Goal: Task Accomplishment & Management: Use online tool/utility

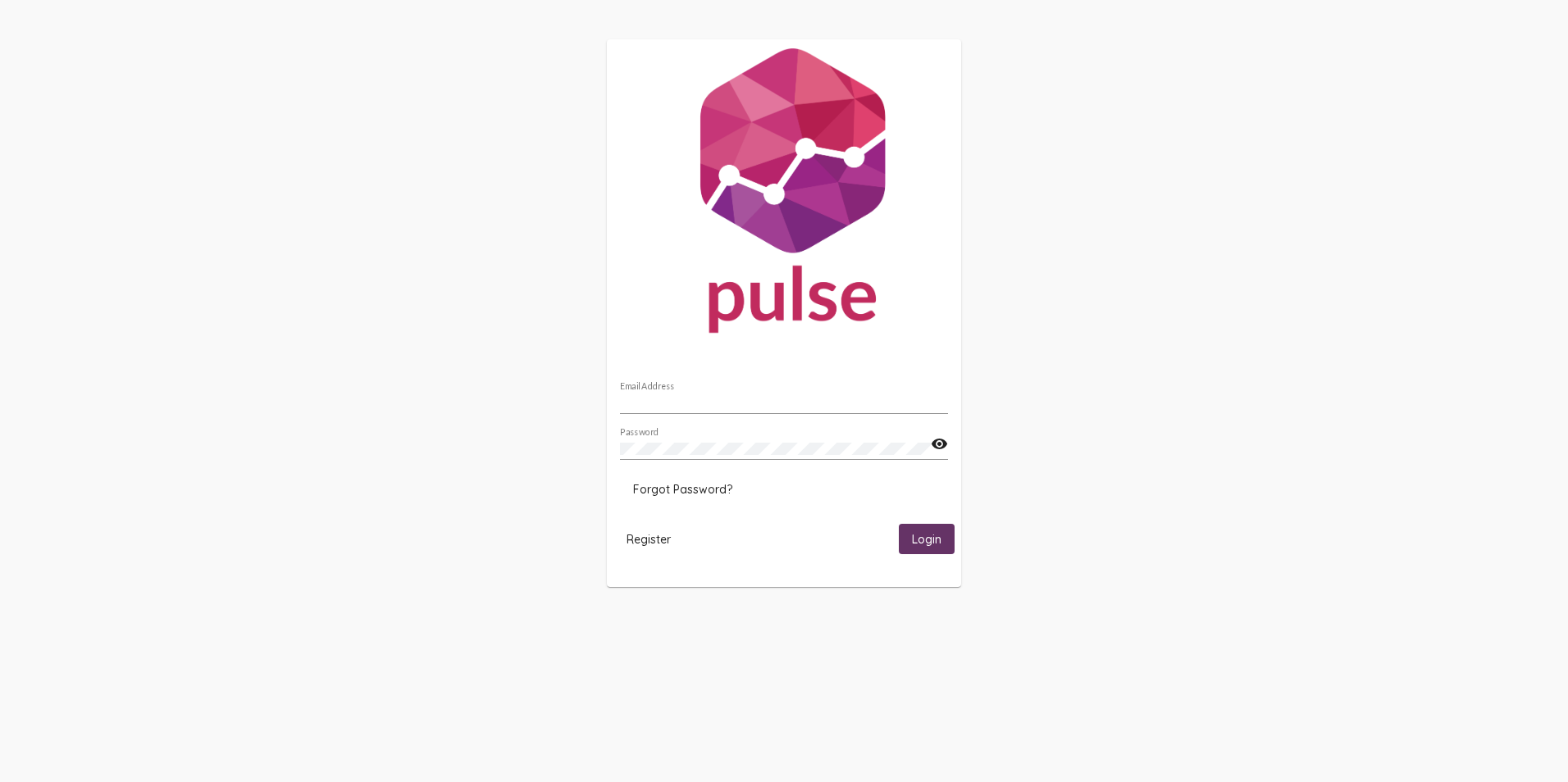
type input "[PERSON_NAME][EMAIL_ADDRESS][PERSON_NAME][DOMAIN_NAME]"
click at [931, 543] on span "Login" at bounding box center [927, 539] width 29 height 15
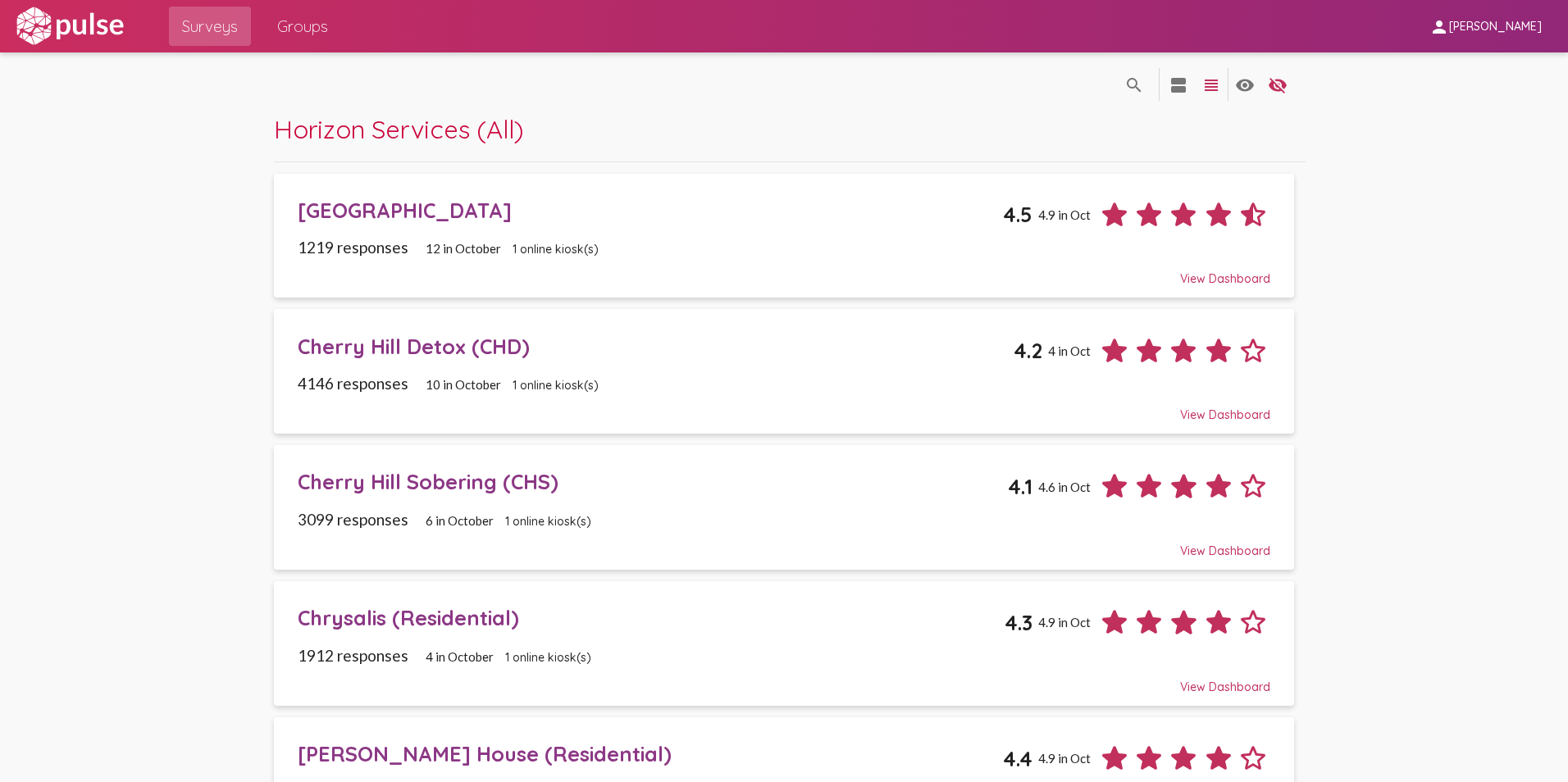
click at [351, 212] on div "[GEOGRAPHIC_DATA]" at bounding box center [650, 210] width 706 height 25
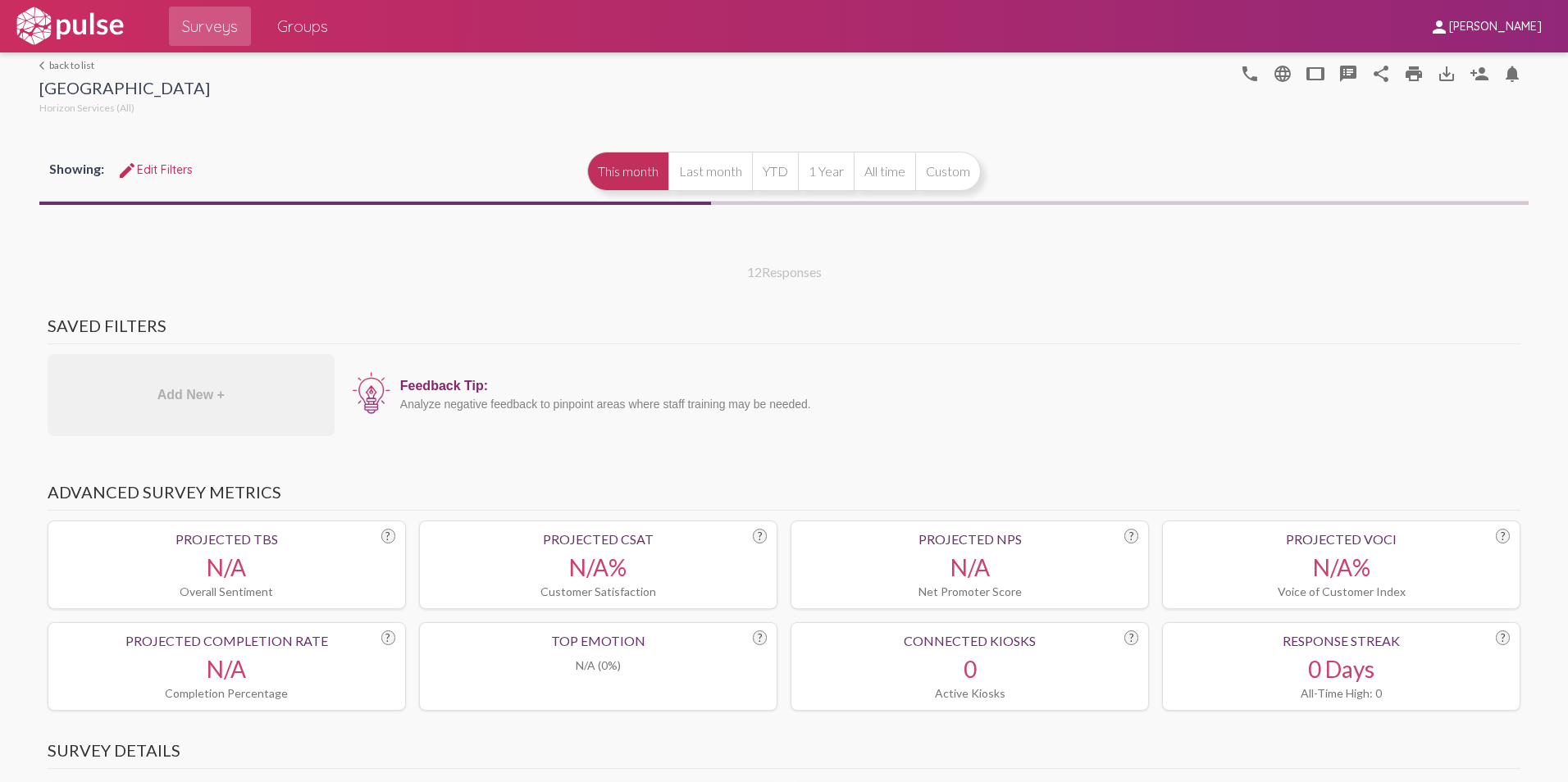
click at [65, 66] on link "arrow_back_ios back to list" at bounding box center [125, 65] width 171 height 13
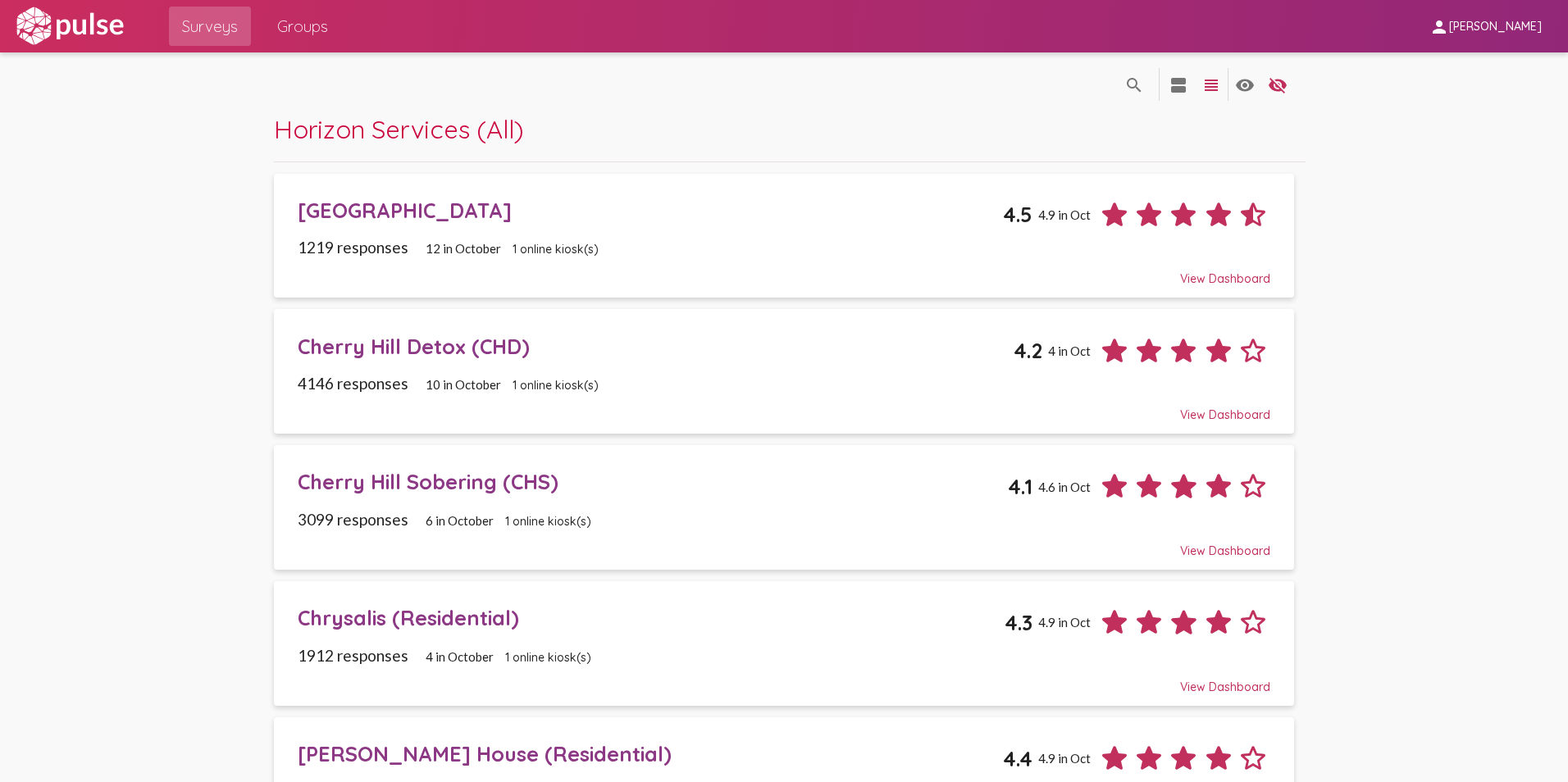
click at [380, 345] on div "Cherry Hill Detox (CHD)" at bounding box center [656, 347] width 717 height 25
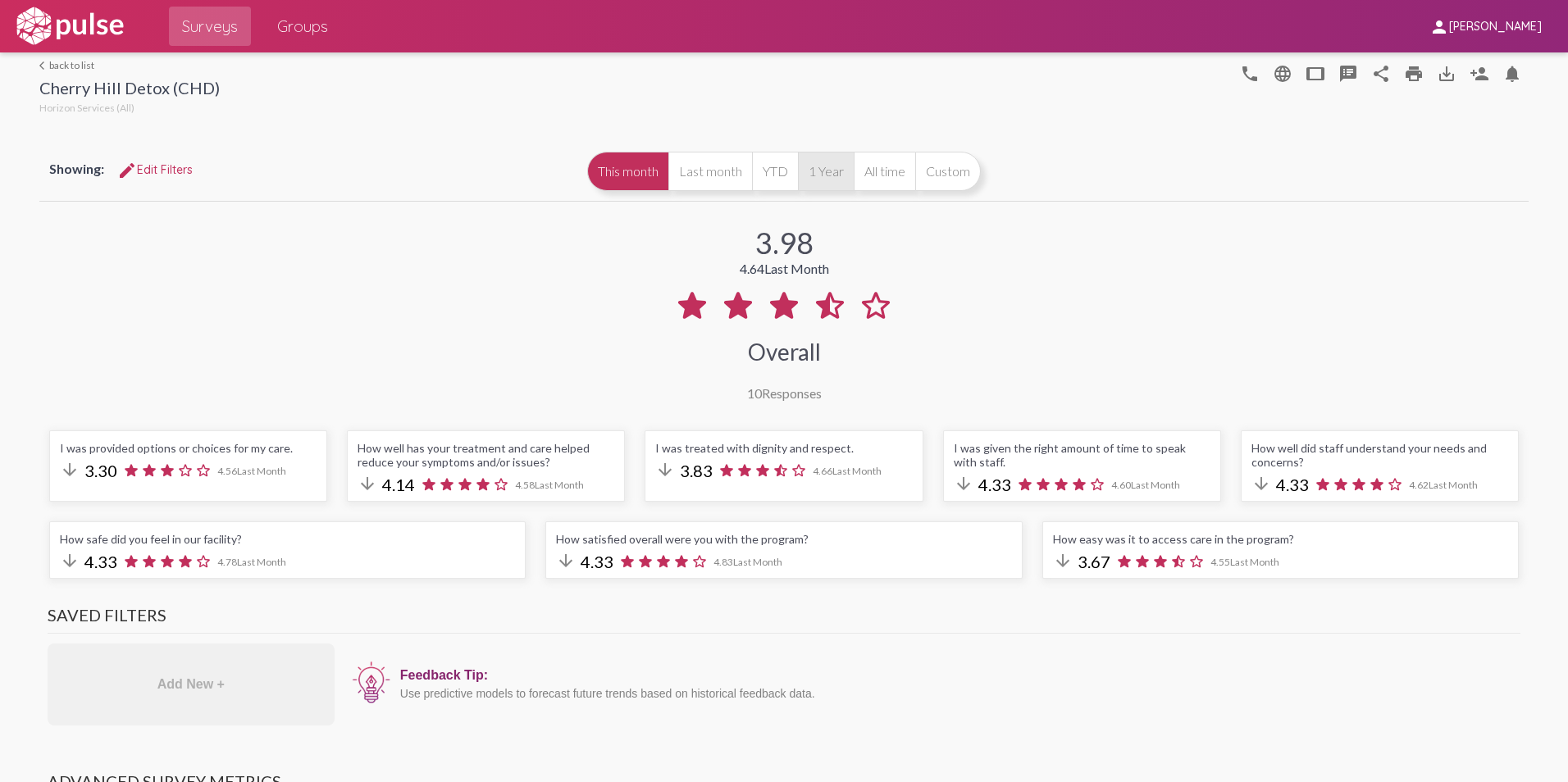
click at [825, 174] on button "1 Year" at bounding box center [826, 171] width 55 height 40
click at [1411, 77] on mat-icon "print" at bounding box center [1414, 74] width 19 height 19
click at [86, 60] on link "arrow_back_ios back to list" at bounding box center [130, 65] width 181 height 13
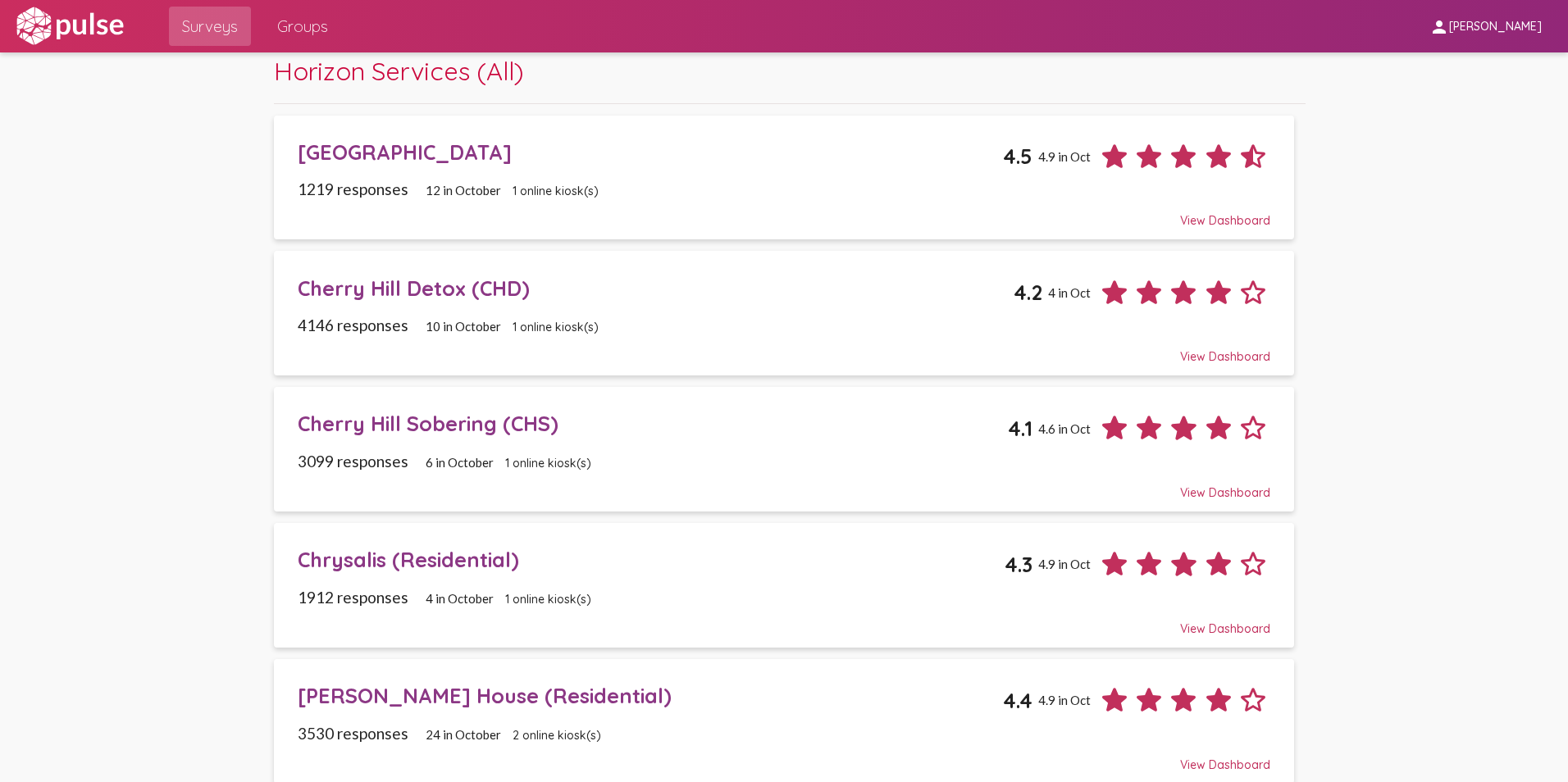
scroll to position [82, 0]
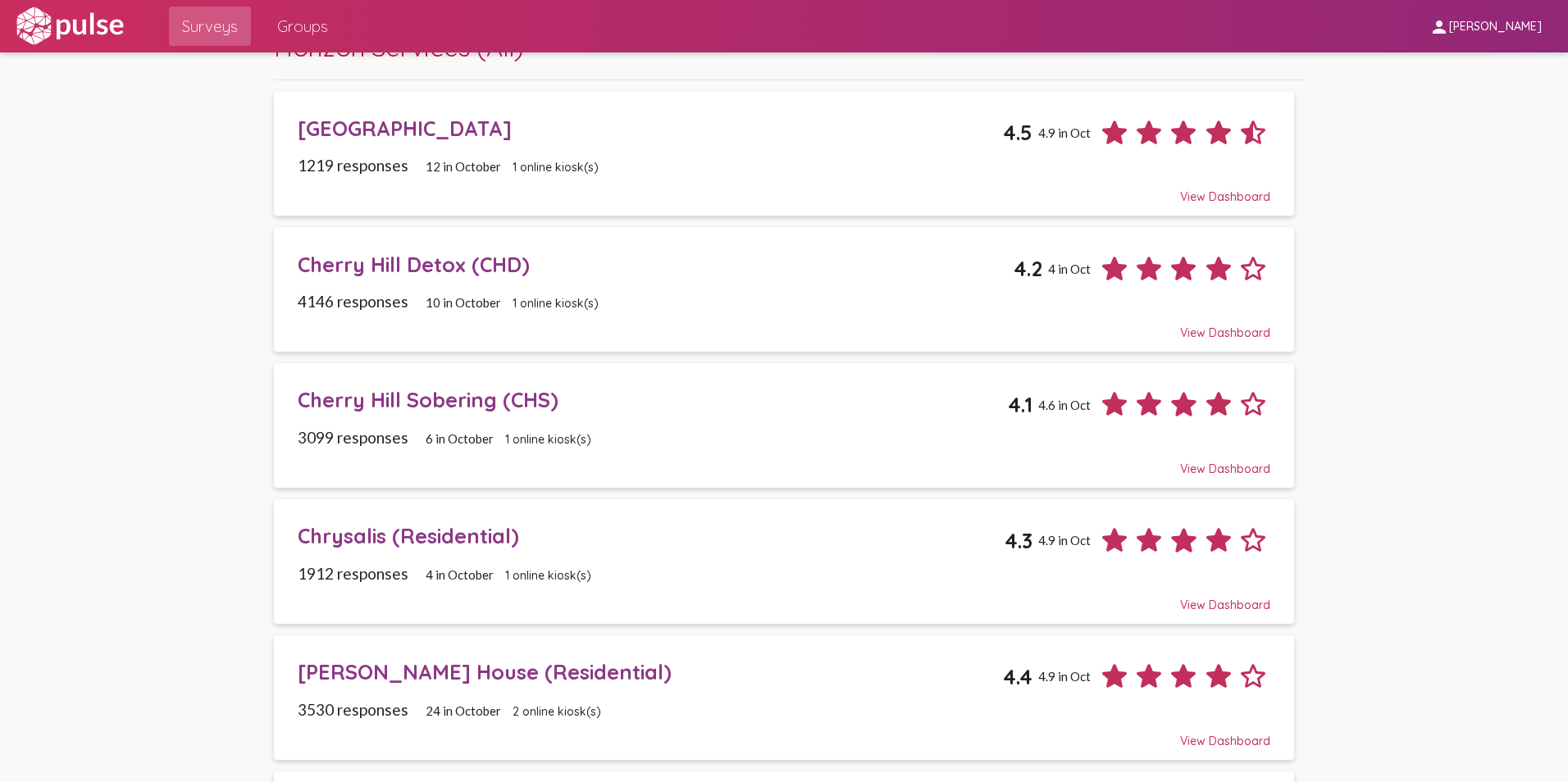
click at [419, 671] on div "[PERSON_NAME] House (Residential)" at bounding box center [650, 672] width 706 height 25
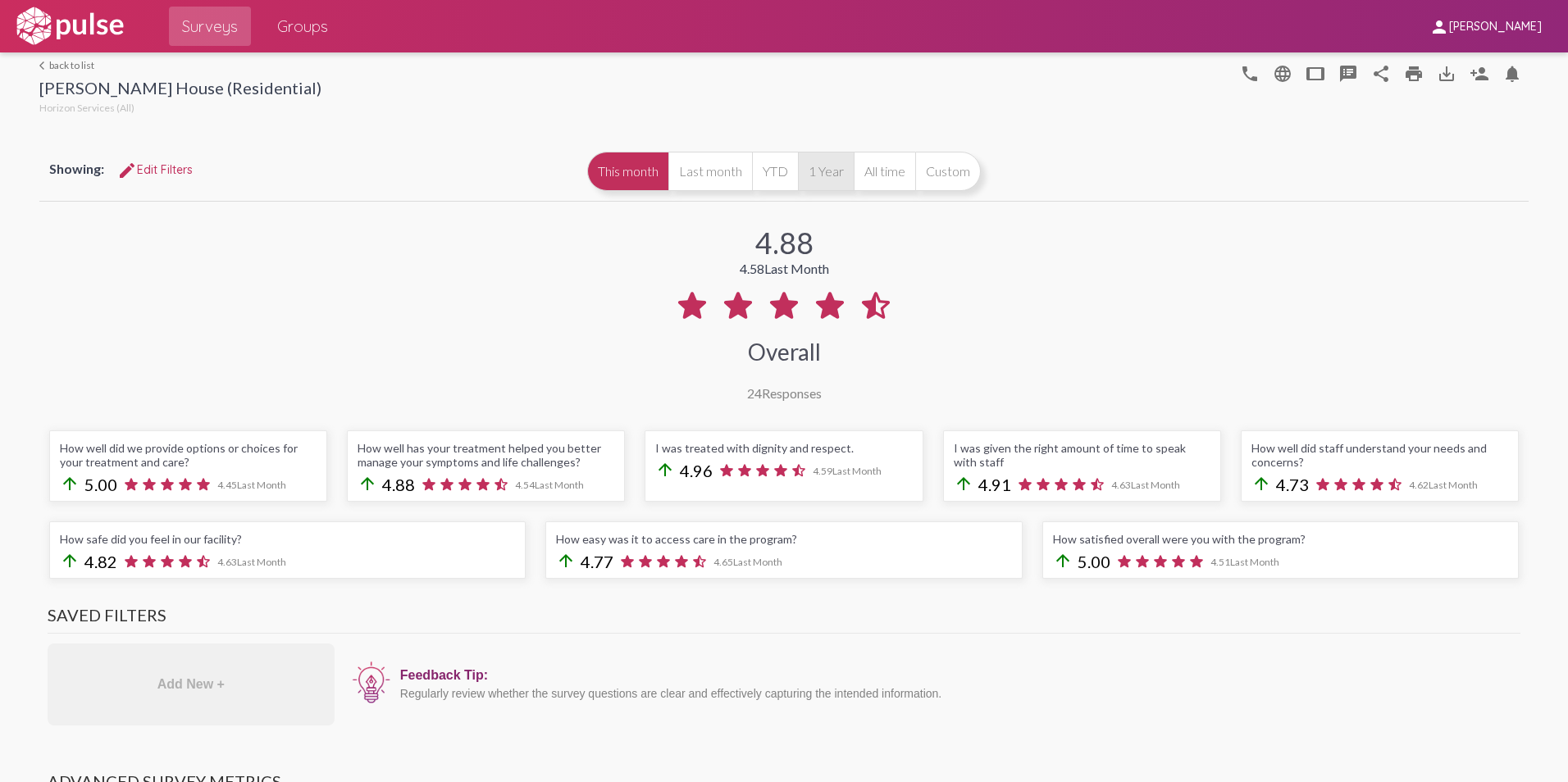
click at [830, 171] on button "1 Year" at bounding box center [826, 171] width 55 height 40
click at [1404, 73] on mat-icon "print" at bounding box center [1414, 74] width 19 height 19
click at [70, 66] on link "arrow_back_ios back to list" at bounding box center [181, 65] width 282 height 13
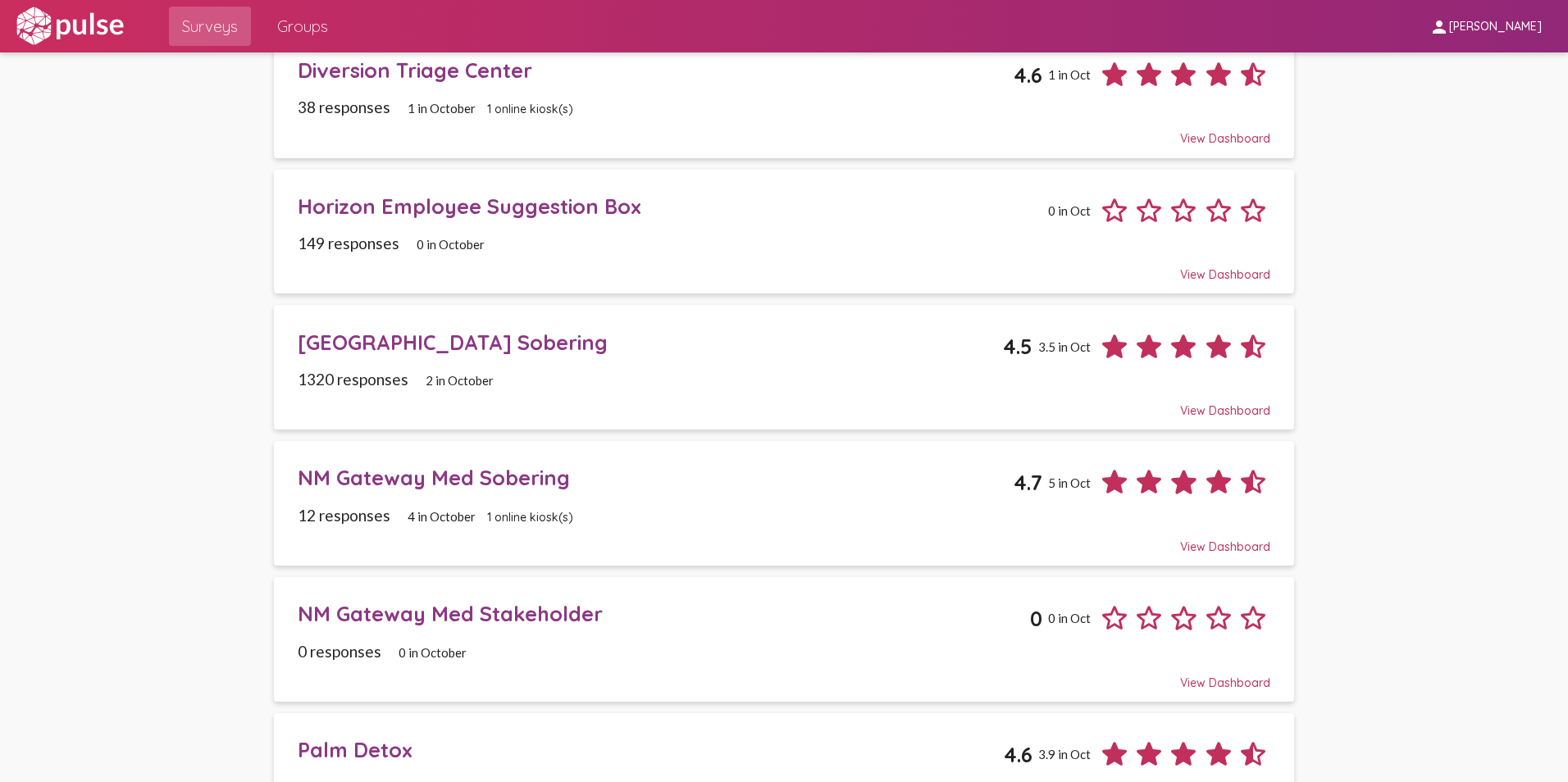
scroll to position [888, 0]
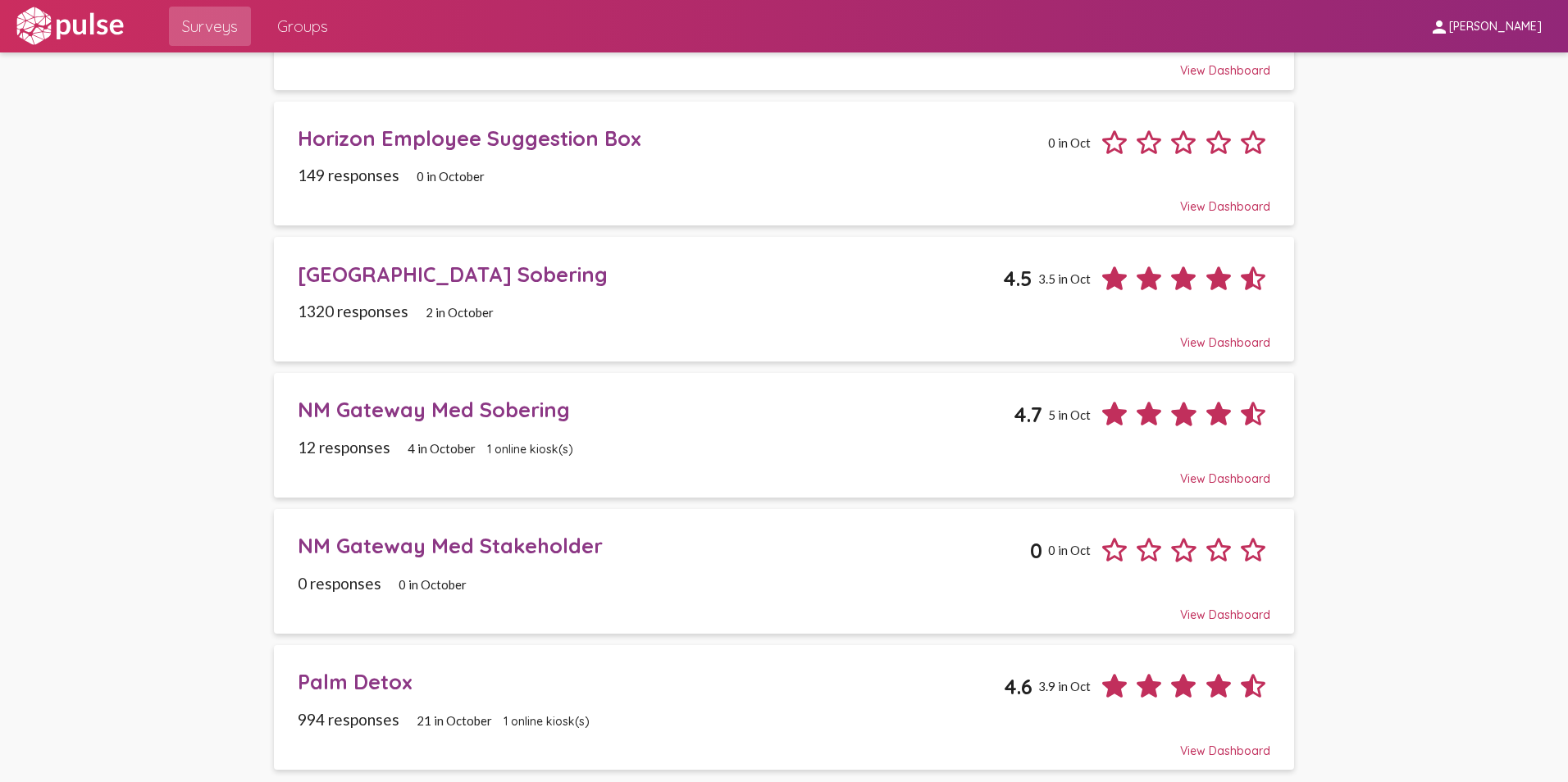
click at [360, 679] on div "Palm Detox" at bounding box center [651, 682] width 707 height 25
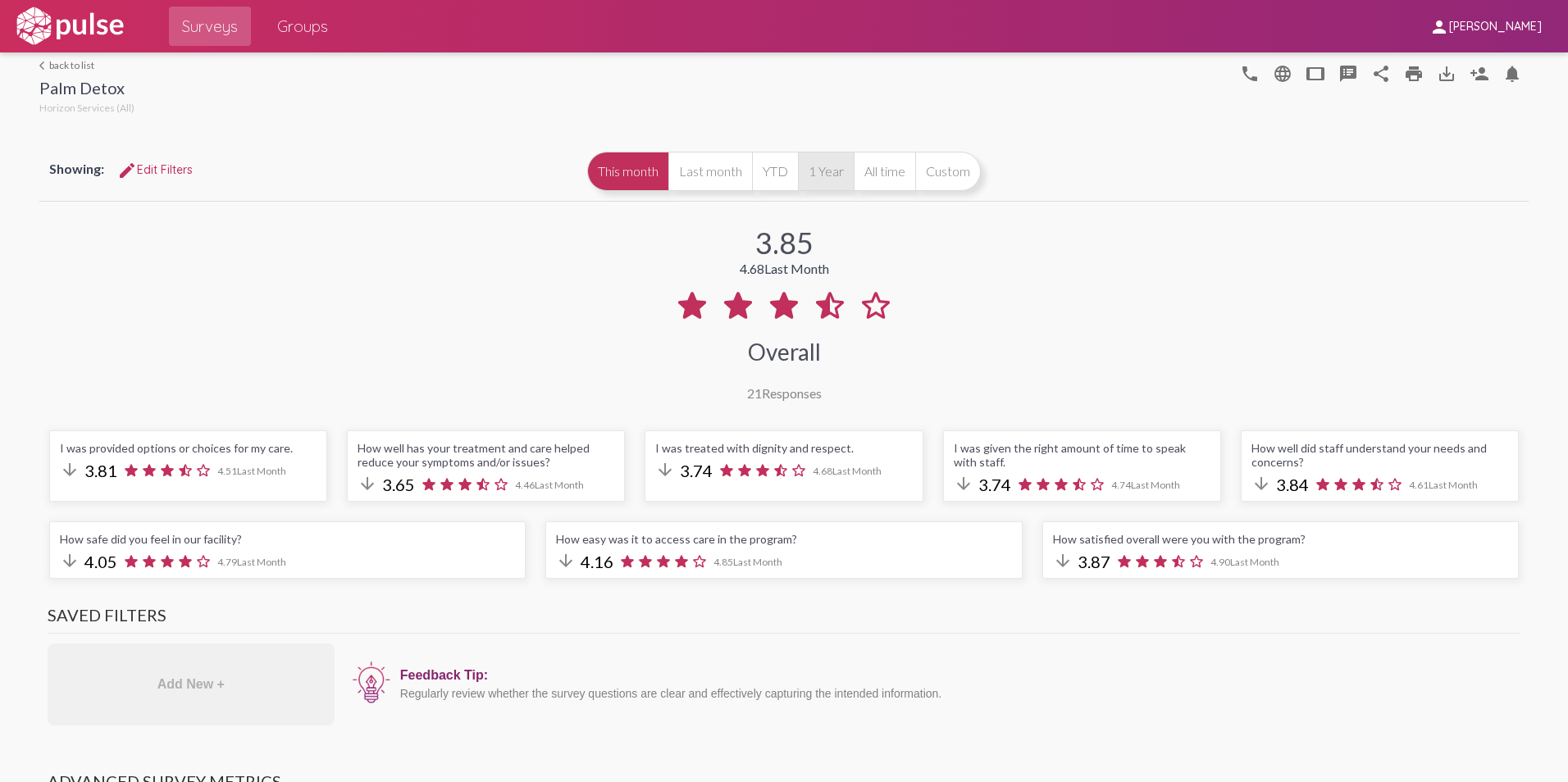
click at [820, 182] on button "1 Year" at bounding box center [826, 171] width 55 height 40
click at [1404, 73] on mat-icon "print" at bounding box center [1414, 74] width 19 height 19
click at [78, 65] on link "arrow_back_ios back to list" at bounding box center [87, 65] width 95 height 13
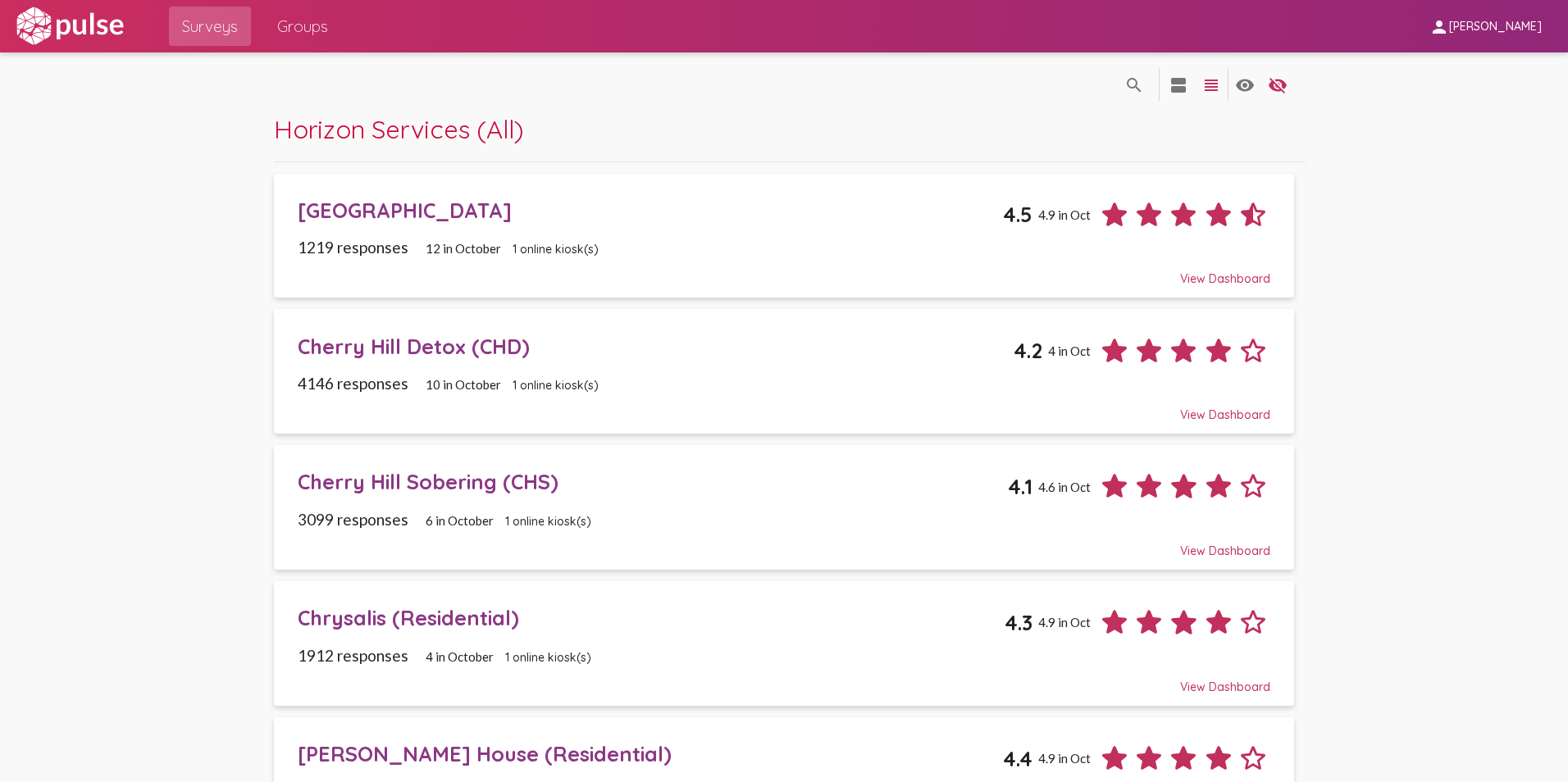
click at [1471, 31] on span "[PERSON_NAME]" at bounding box center [1495, 26] width 92 height 15
click at [51, 29] on div at bounding box center [784, 391] width 1568 height 782
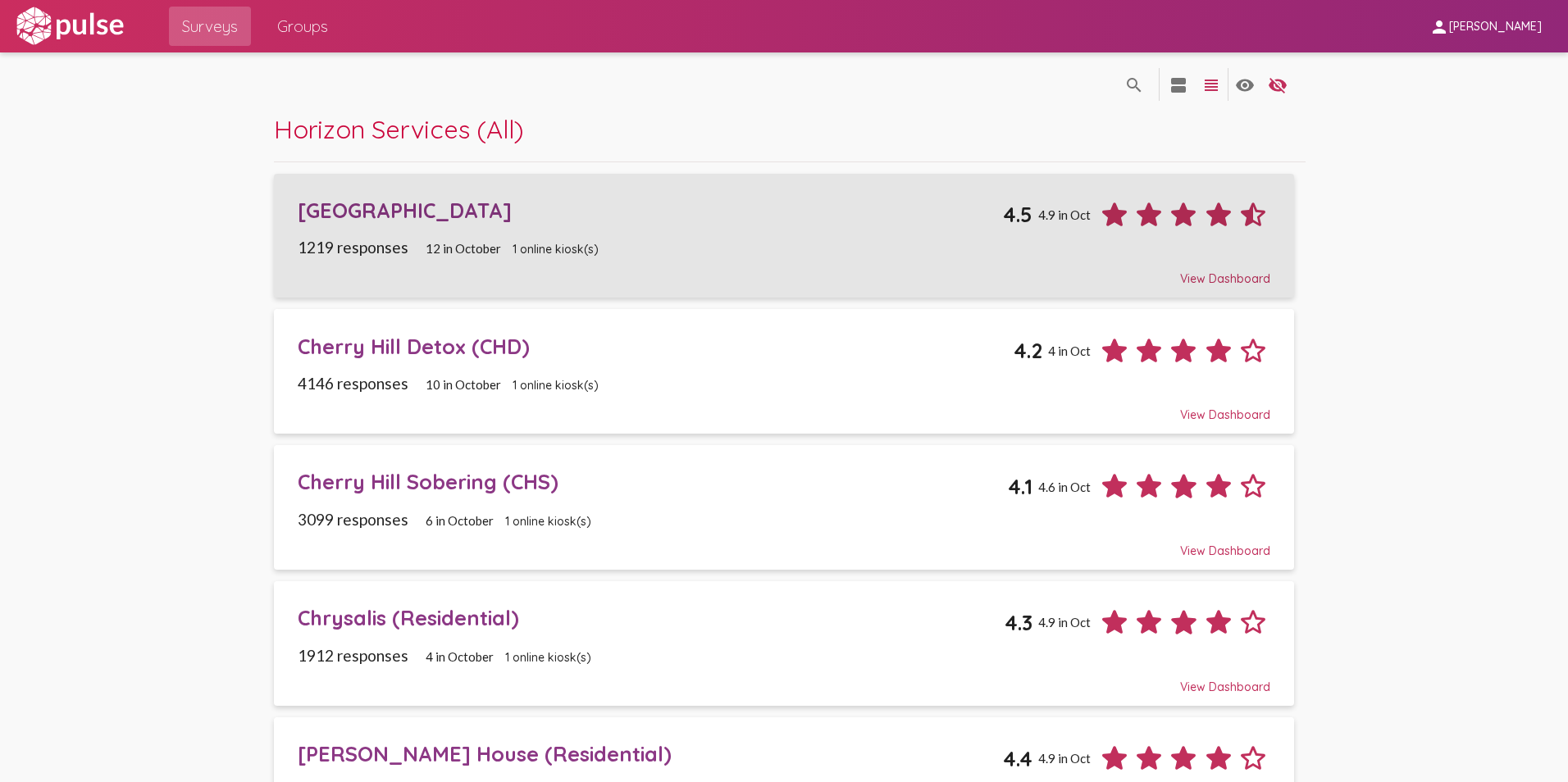
click at [450, 214] on div "[GEOGRAPHIC_DATA]" at bounding box center [650, 210] width 706 height 25
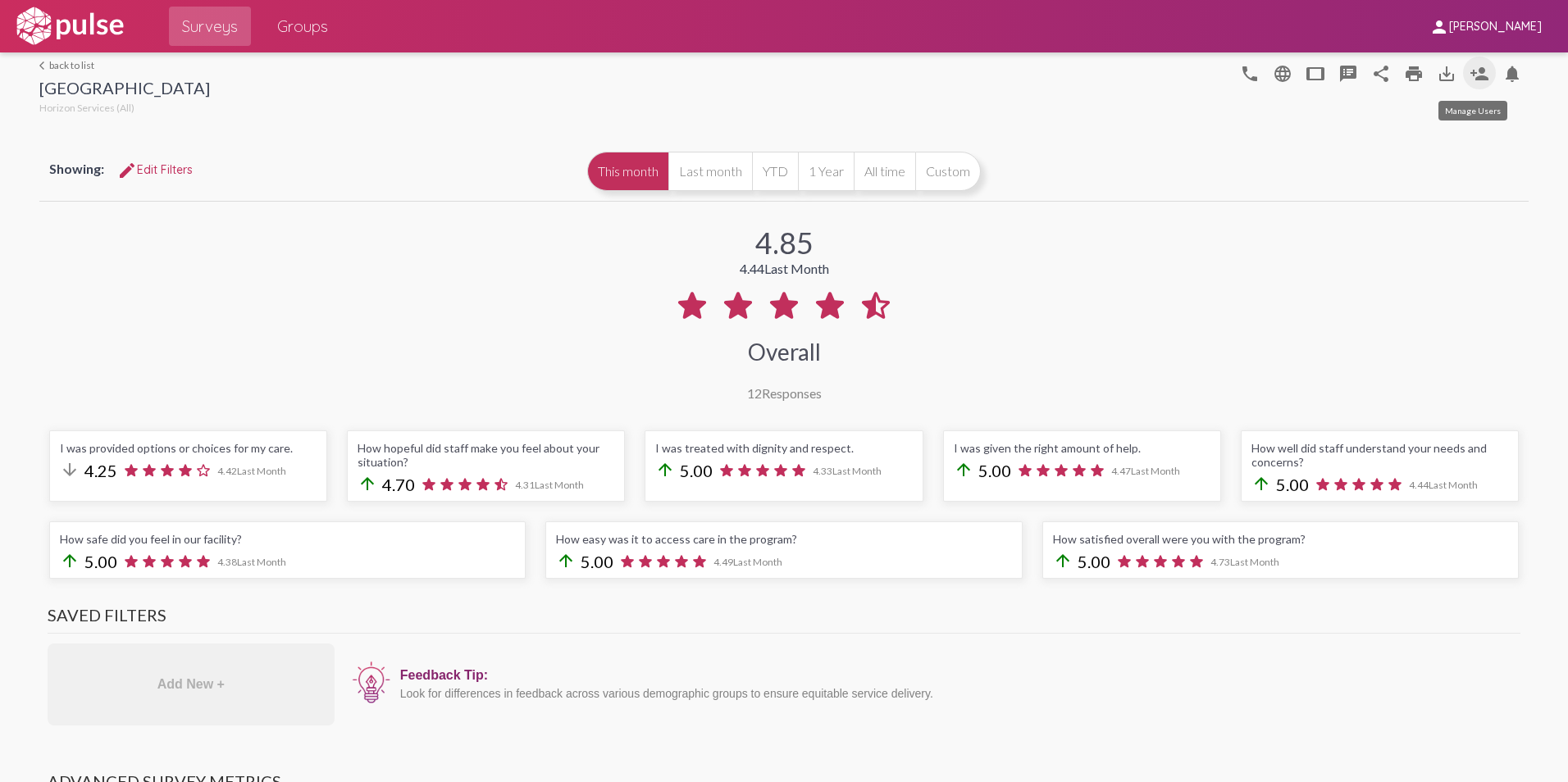
click at [1475, 77] on mat-icon "person_add" at bounding box center [1480, 74] width 19 height 19
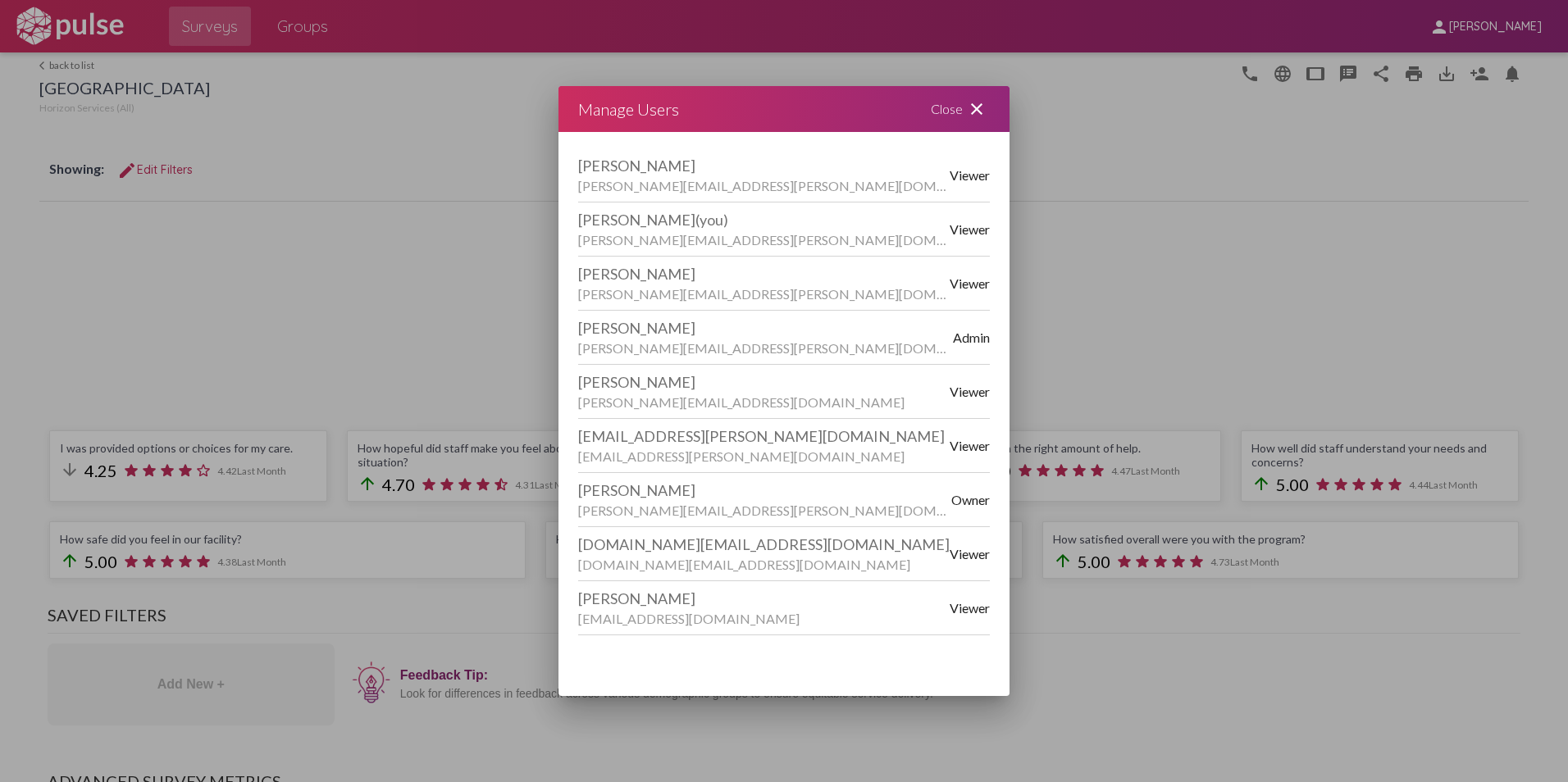
click at [946, 107] on div "Close close" at bounding box center [960, 109] width 98 height 46
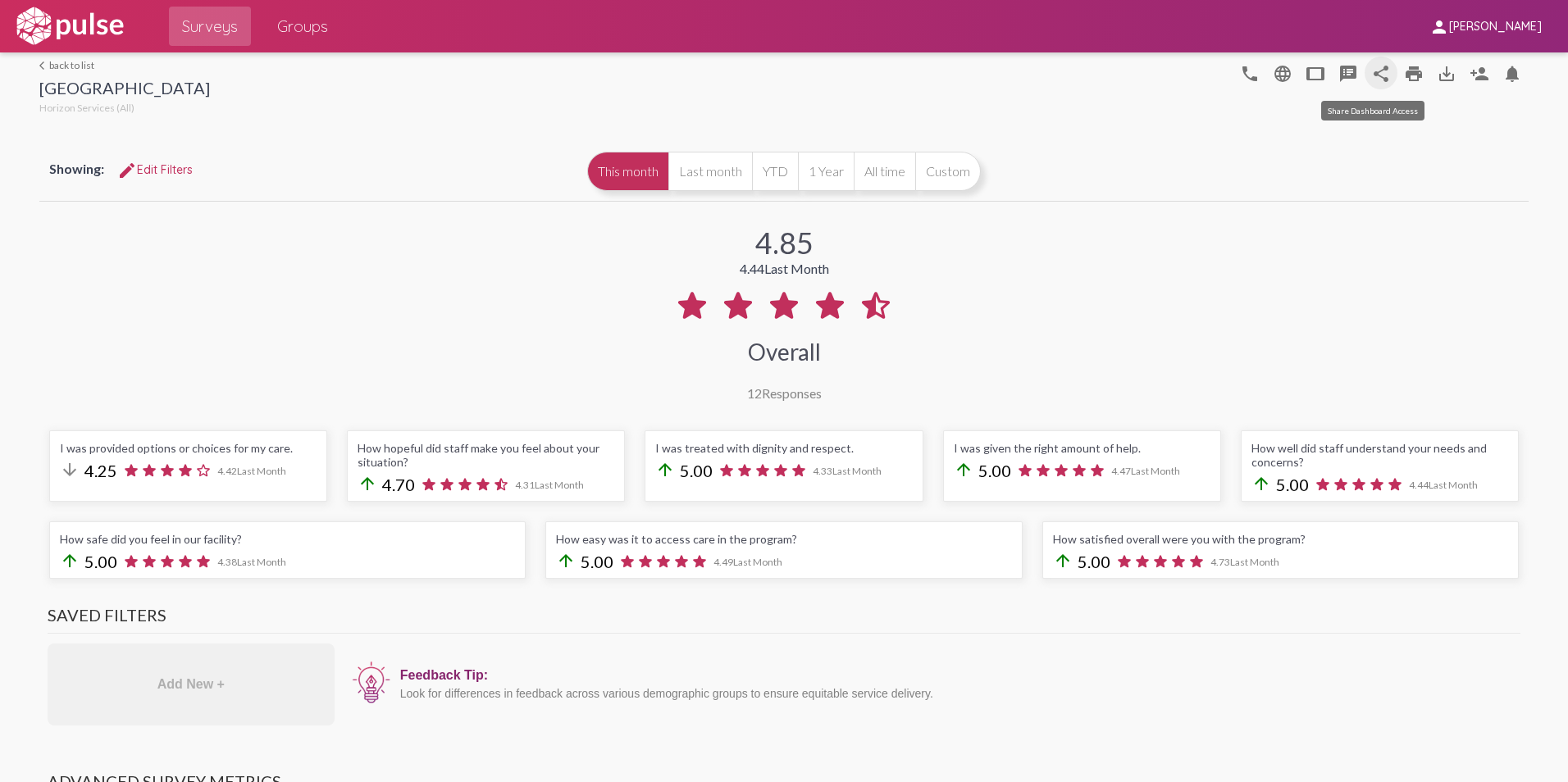
click at [1372, 77] on mat-icon "share" at bounding box center [1381, 74] width 19 height 19
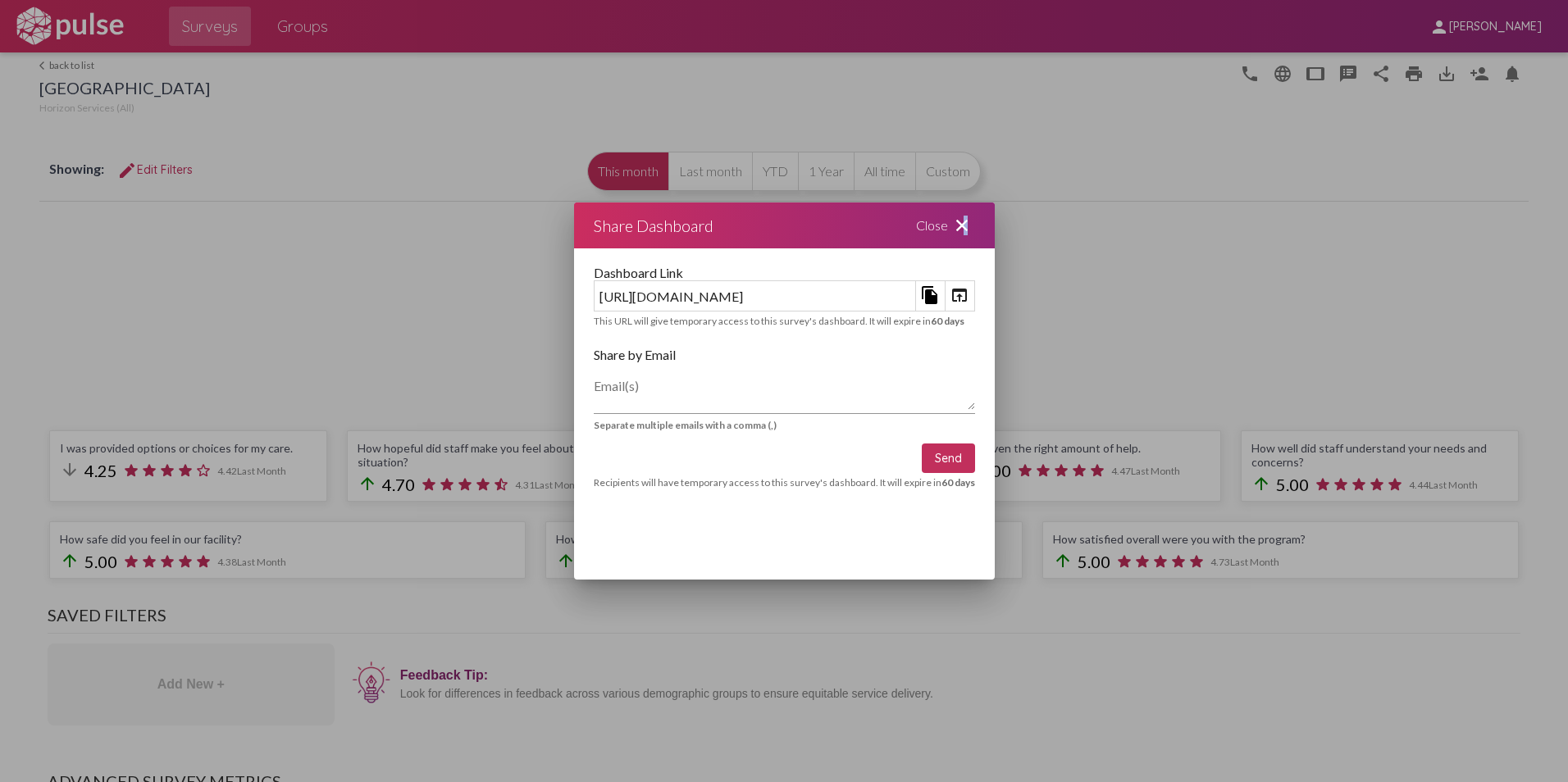
click at [972, 223] on mat-icon "close" at bounding box center [962, 225] width 19 height 19
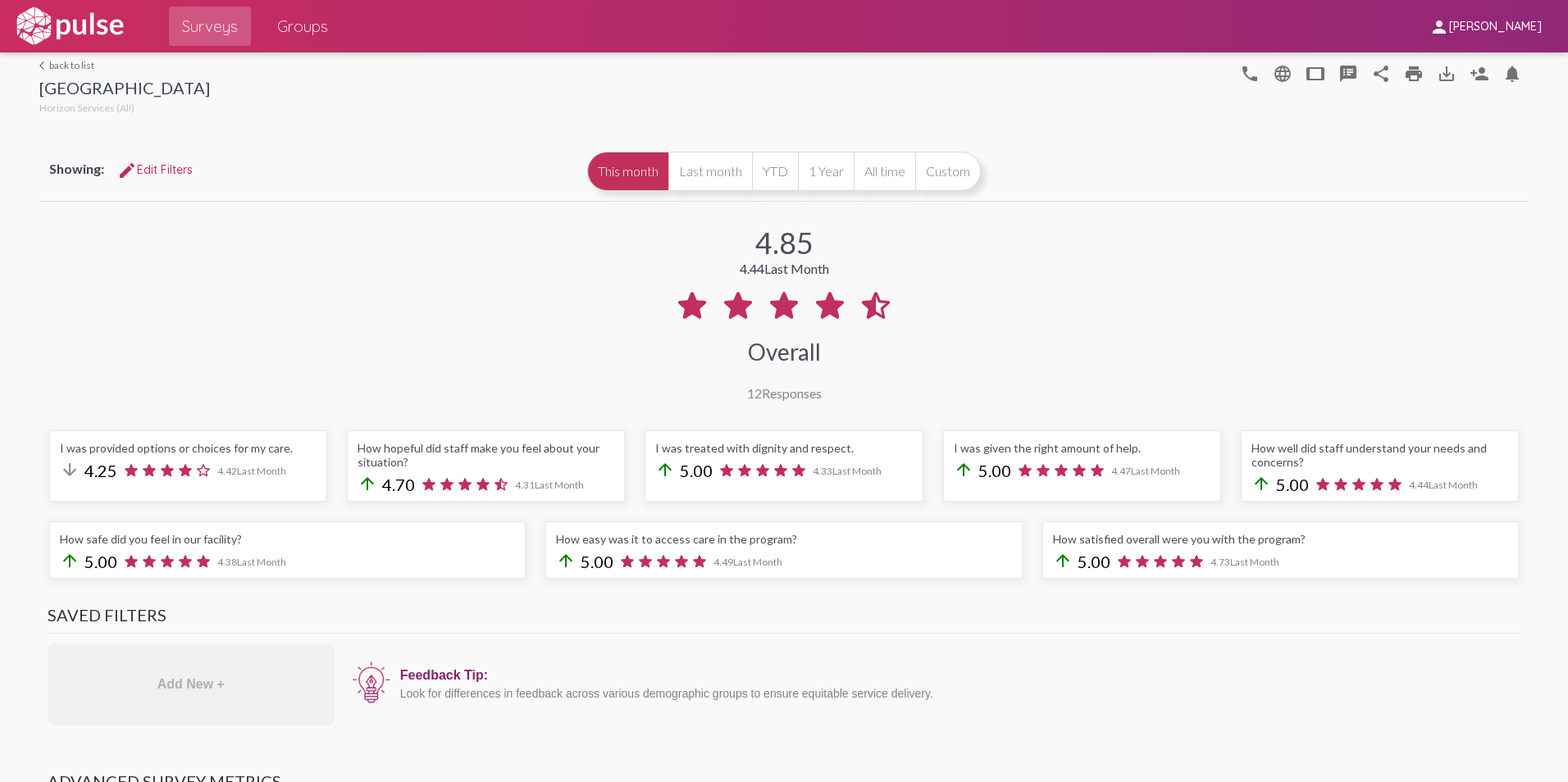
click at [67, 65] on link "arrow_back_ios back to list" at bounding box center [125, 65] width 171 height 13
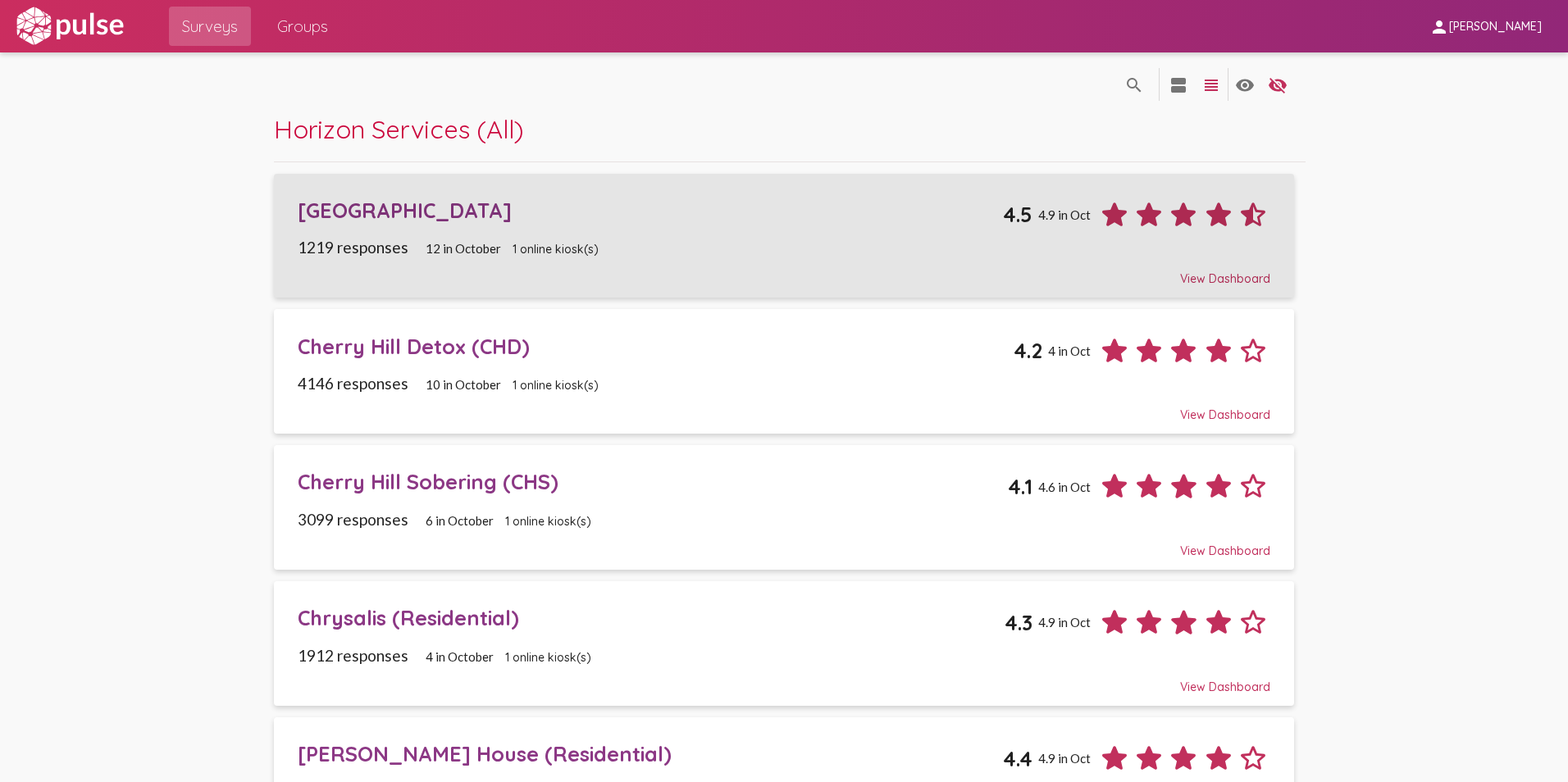
click at [373, 212] on div "[GEOGRAPHIC_DATA]" at bounding box center [650, 210] width 706 height 25
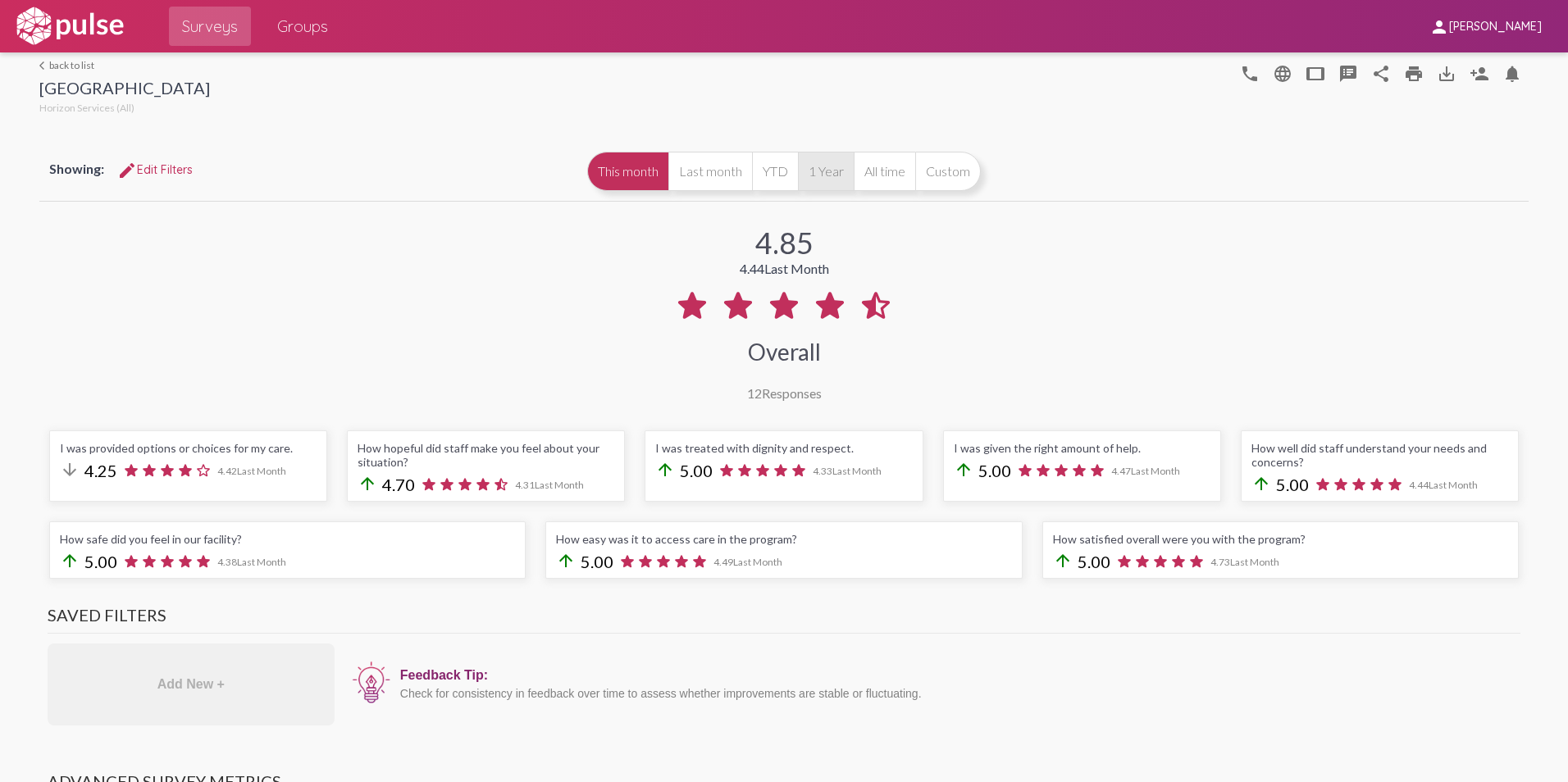
click at [821, 173] on button "1 Year" at bounding box center [826, 171] width 55 height 40
click at [1404, 70] on mat-icon "print" at bounding box center [1414, 74] width 19 height 19
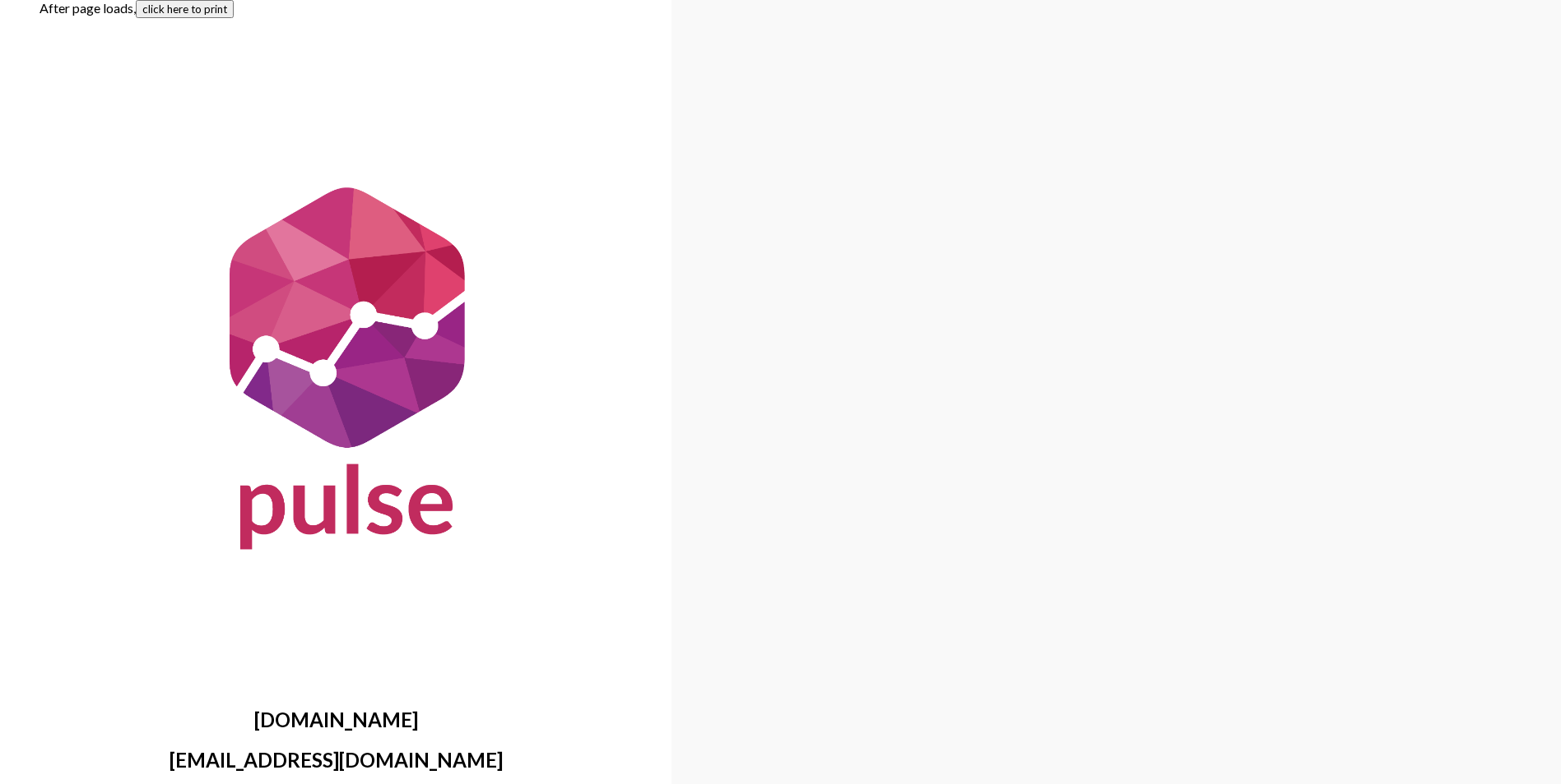
click at [170, 11] on button "click here to print" at bounding box center [184, 9] width 97 height 19
click at [194, 14] on button "click here to print" at bounding box center [184, 9] width 97 height 19
click at [177, 8] on button "click here to print" at bounding box center [184, 9] width 97 height 19
click at [198, 11] on button "click here to print" at bounding box center [184, 9] width 97 height 19
